Goal: Task Accomplishment & Management: Manage account settings

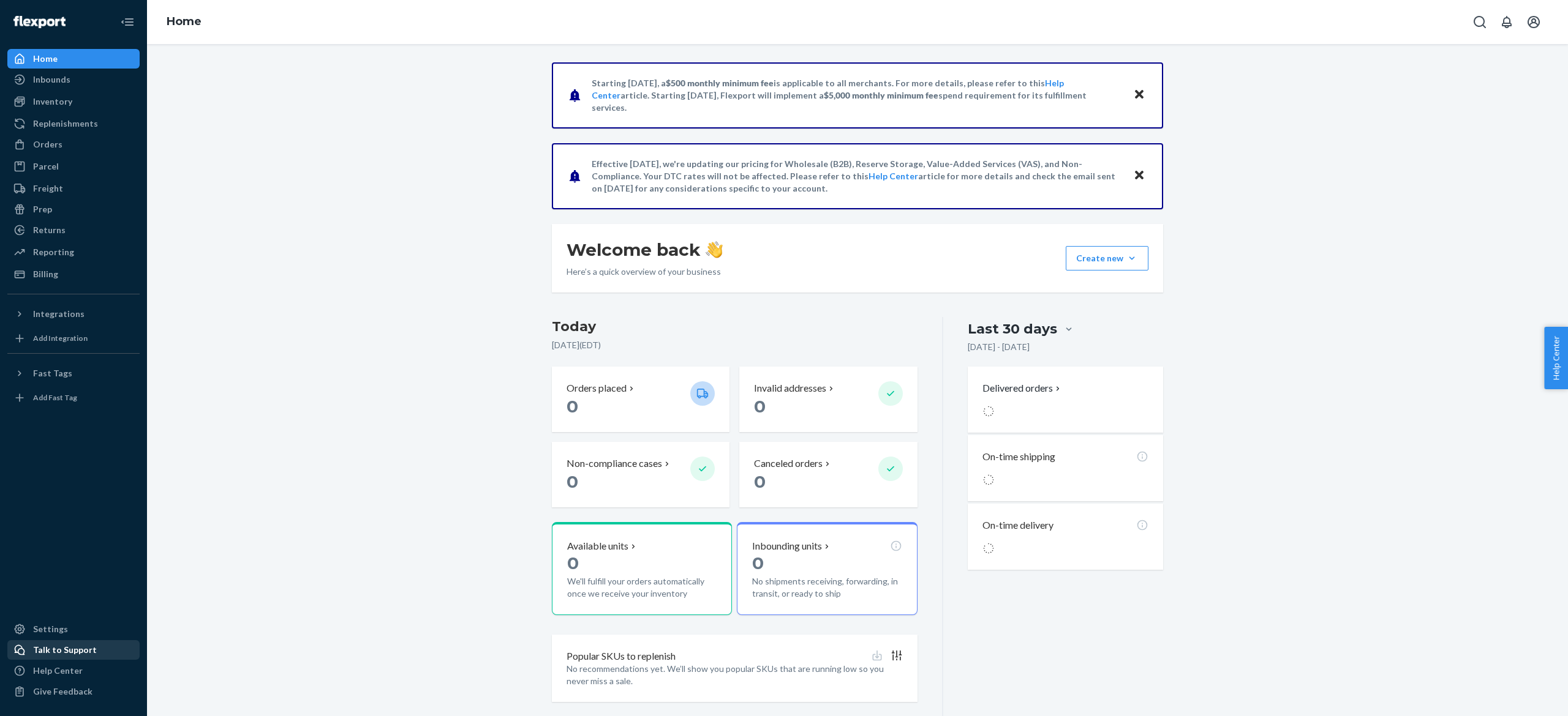
drag, startPoint x: 0, startPoint y: 0, endPoint x: 64, endPoint y: 651, distance: 654.1
click at [64, 651] on div "Talk to Support" at bounding box center [64, 650] width 64 height 12
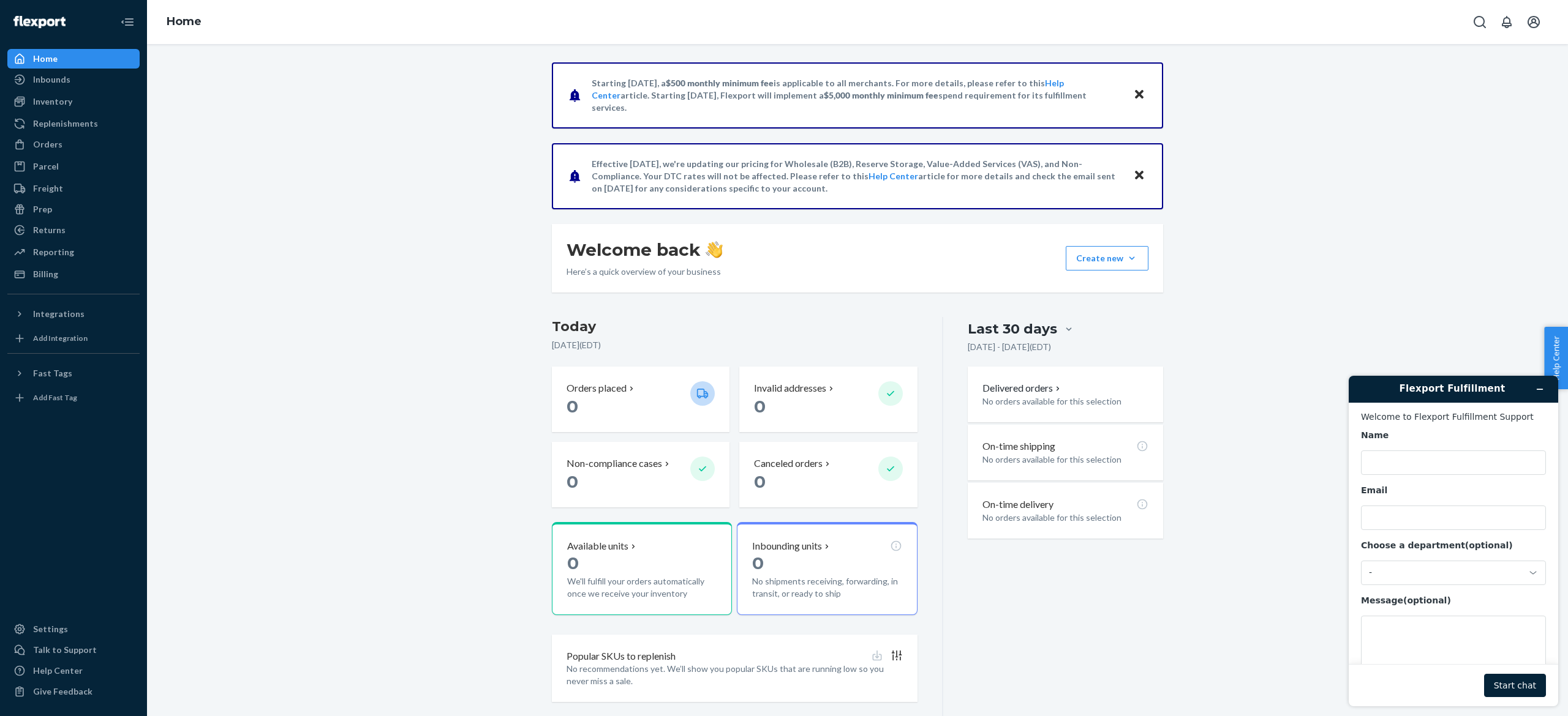
click at [1555, 647] on main "Welcome to Flexport Fulfillment Support Name Email Choose a department (optiona…" at bounding box center [1455, 534] width 200 height 261
drag, startPoint x: 1411, startPoint y: 436, endPoint x: 1446, endPoint y: 642, distance: 209.0
click at [1446, 642] on div "Name Email Choose a department (optional) - Message (optional)" at bounding box center [1453, 557] width 185 height 255
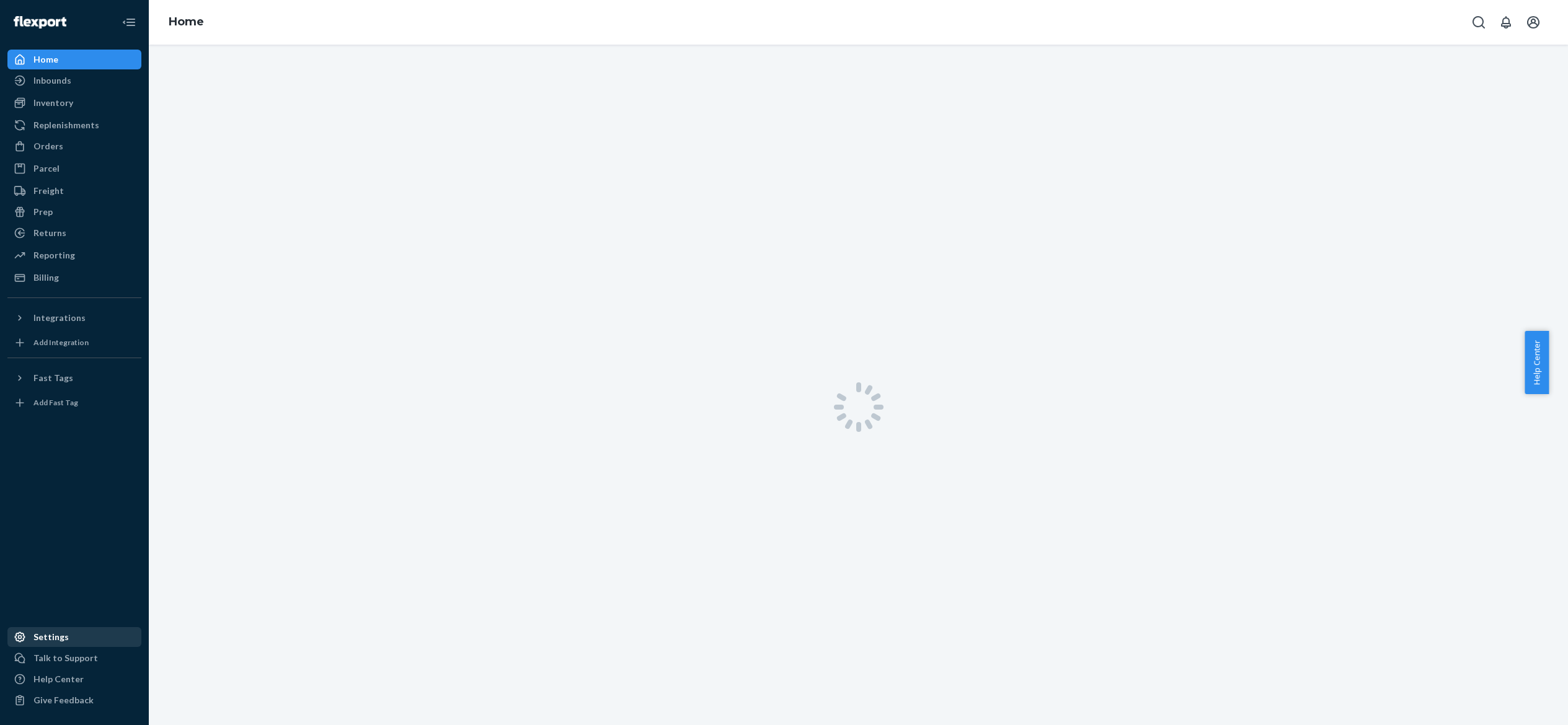
click at [72, 632] on div "Settings" at bounding box center [75, 636] width 132 height 17
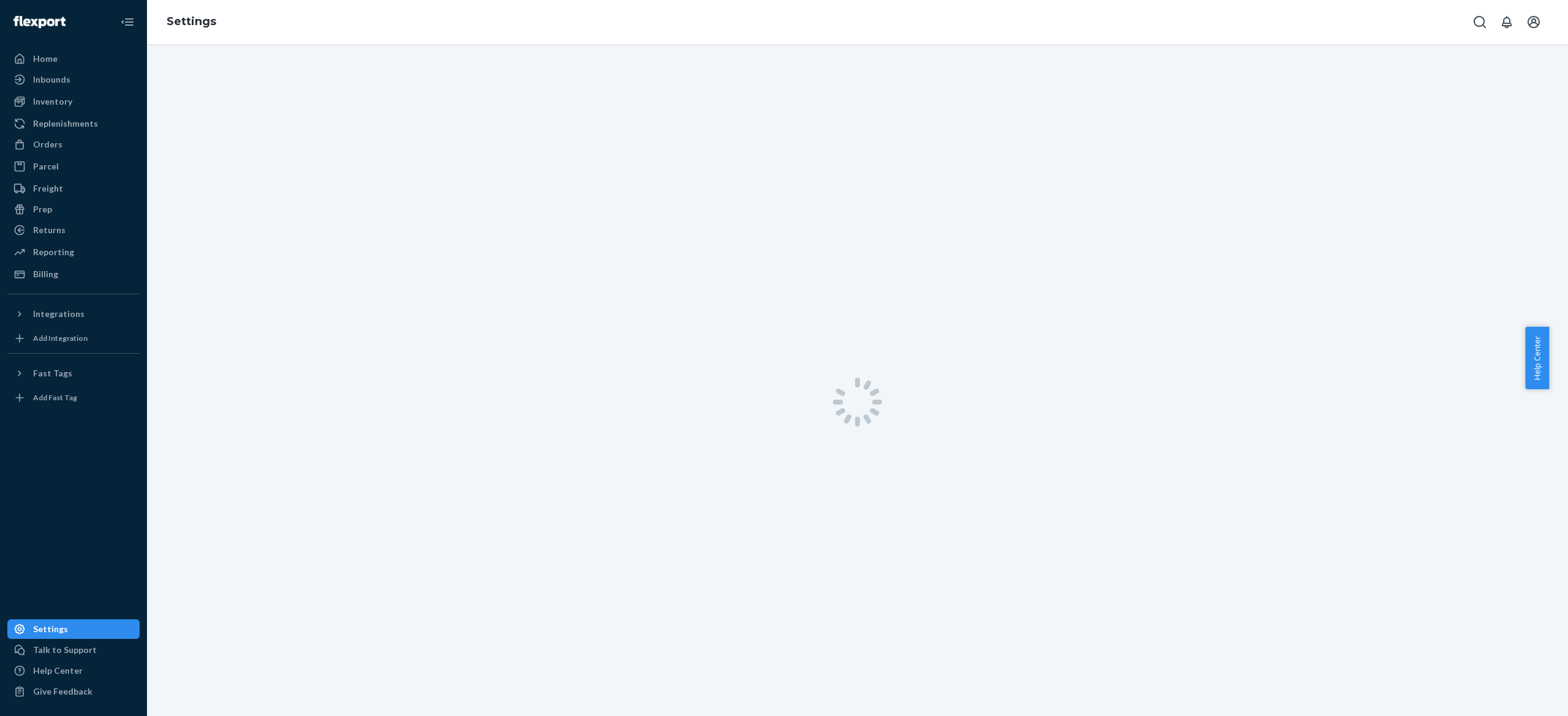
click at [71, 624] on div "Settings" at bounding box center [74, 628] width 130 height 17
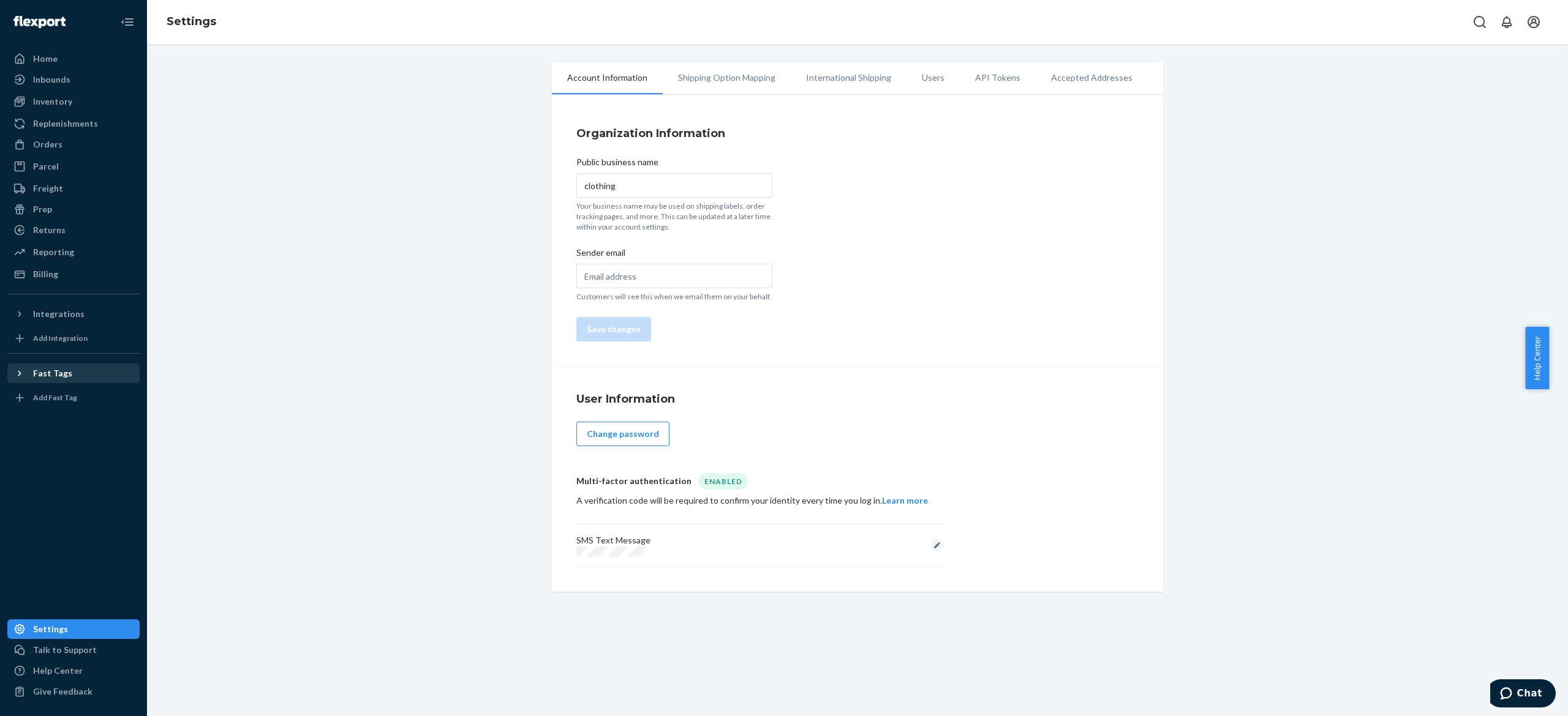
click at [47, 366] on div "Fast Tags" at bounding box center [74, 373] width 130 height 17
click at [1526, 28] on icon "Open account menu" at bounding box center [1534, 22] width 15 height 15
click at [72, 367] on div "Fast Tags" at bounding box center [74, 373] width 130 height 17
click at [1531, 26] on icon "Open account menu" at bounding box center [1534, 22] width 15 height 15
click at [1483, 108] on div "Log out" at bounding box center [1505, 119] width 92 height 23
